Goal: Task Accomplishment & Management: Manage account settings

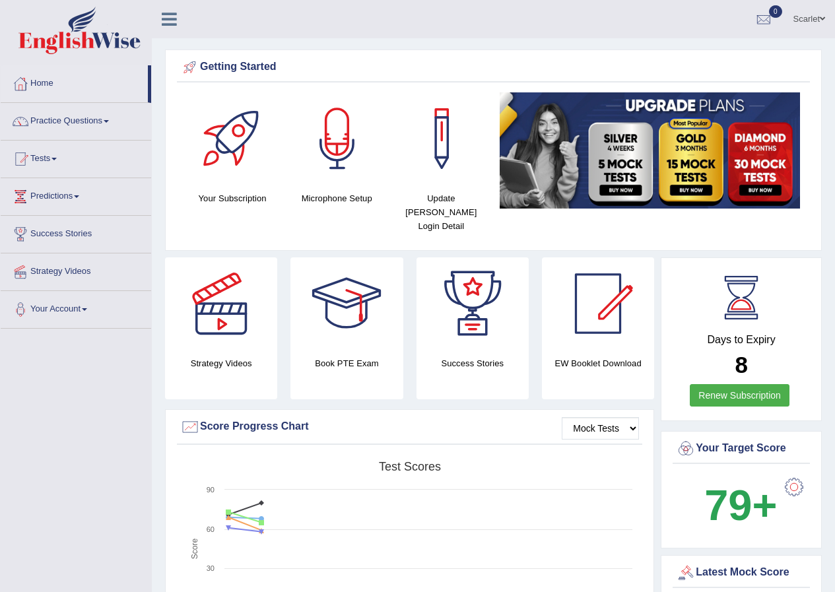
click at [794, 19] on link "Scarlet" at bounding box center [810, 17] width 52 height 34
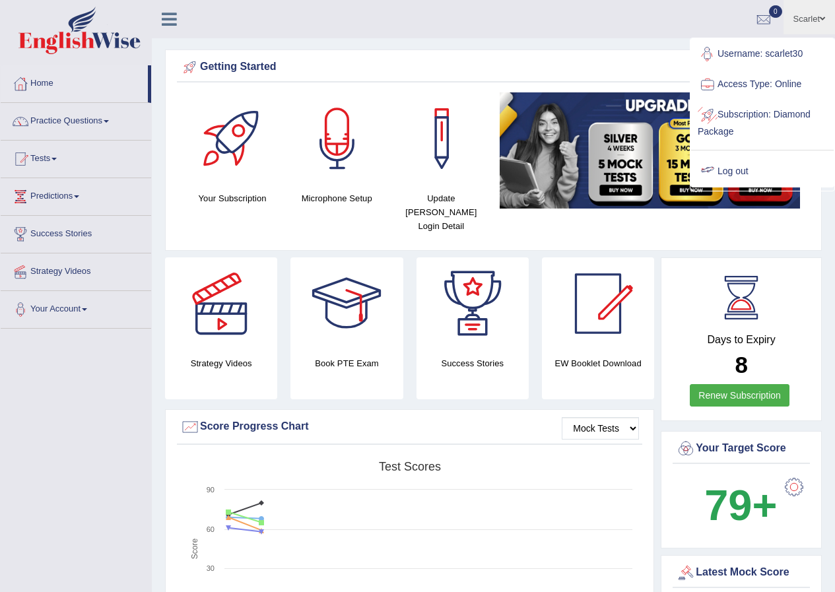
click at [741, 170] on link "Log out" at bounding box center [762, 171] width 143 height 30
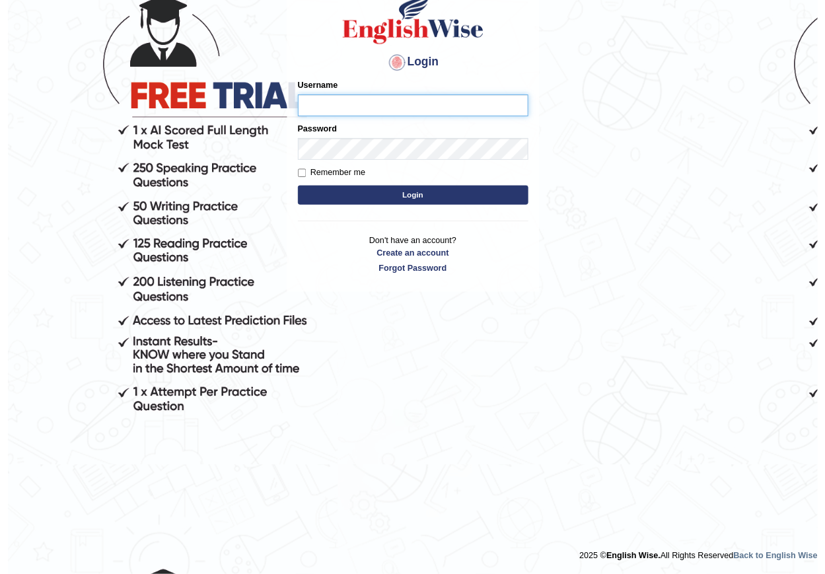
scroll to position [112, 0]
